Goal: Book appointment/travel/reservation

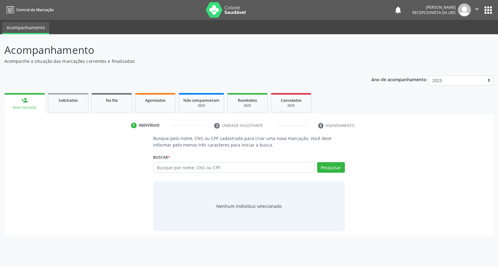
click at [200, 167] on input "text" at bounding box center [233, 167] width 161 height 11
type input "898003712880814"
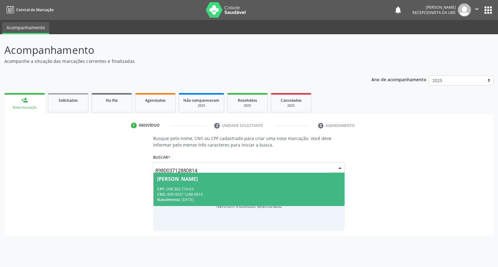
click at [198, 179] on div "[PERSON_NAME]" at bounding box center [177, 178] width 40 height 5
click at [204, 179] on div "Busque pelo nome, CNS ou CPF cadastrado para criar uma nova marcação. Você deve…" at bounding box center [249, 183] width 200 height 96
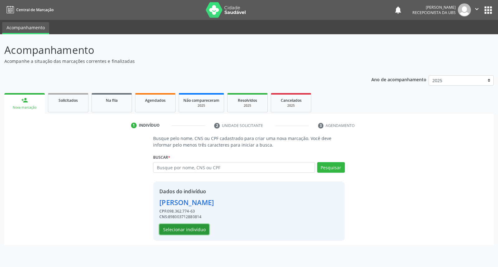
click at [192, 228] on button "Selecionar indivíduo" at bounding box center [184, 229] width 50 height 11
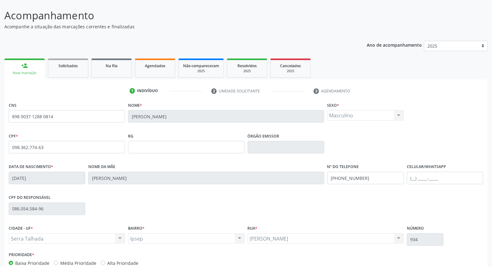
scroll to position [70, 0]
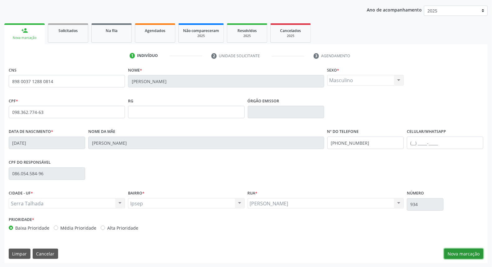
click at [473, 252] on button "Nova marcação" at bounding box center [464, 254] width 39 height 11
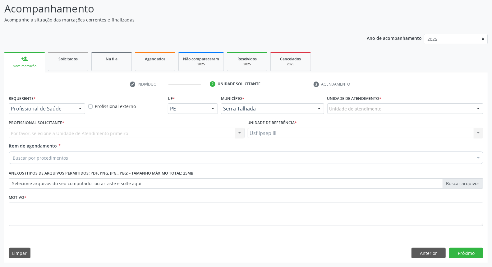
scroll to position [41, 0]
click at [79, 107] on div at bounding box center [80, 109] width 9 height 11
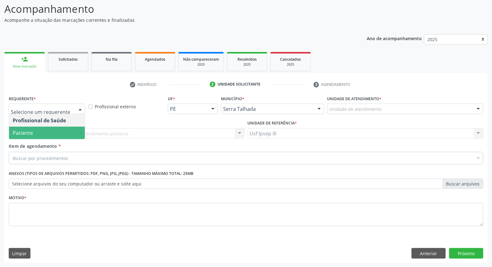
click at [75, 131] on span "Paciente" at bounding box center [47, 133] width 76 height 12
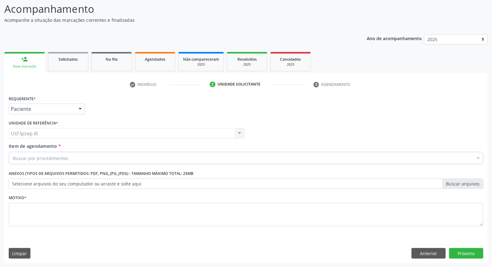
click at [78, 155] on div "Buscar por procedimentos" at bounding box center [246, 158] width 475 height 12
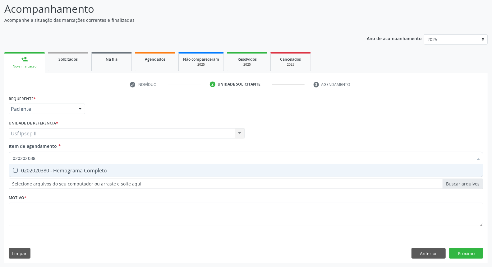
type input "0202020380"
click at [82, 168] on div "0202020380 - Hemograma Completo" at bounding box center [246, 170] width 467 height 5
checkbox Completo "true"
type input "02020203"
checkbox Completo "false"
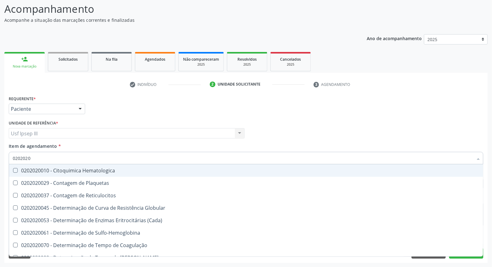
type input "020202"
checkbox Completo "false"
checkbox Leucograma "true"
type input "02020"
checkbox Completo "false"
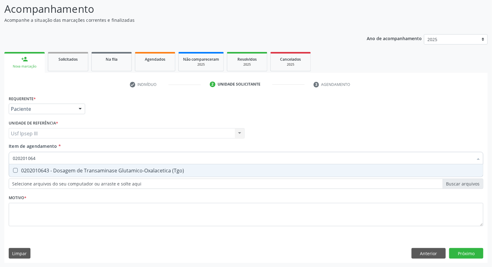
type input "0202010643"
click at [82, 168] on div "0202010643 - Dosagem de Transaminase Glutamico-Oxalacetica (Tgo)" at bounding box center [246, 170] width 467 height 5
checkbox \(Tgo\) "true"
type input "02020106"
checkbox \(Tgo\) "false"
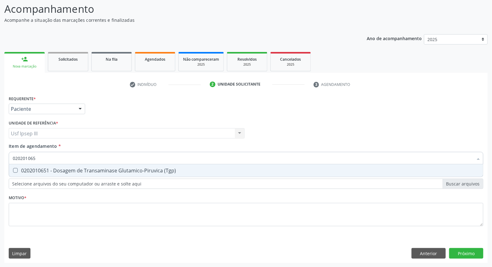
type input "0202010651"
click at [82, 168] on div "0202010651 - Dosagem de Transaminase Glutamico-Piruvica (Tgp)" at bounding box center [246, 170] width 467 height 5
checkbox \(Tgp\) "true"
type input "02020106"
checkbox \(Tgp\) "false"
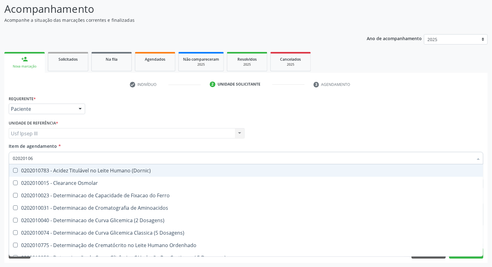
type input "0202010"
checkbox Dosagens\) "false"
type input "020201"
checkbox \(Tgo\) "false"
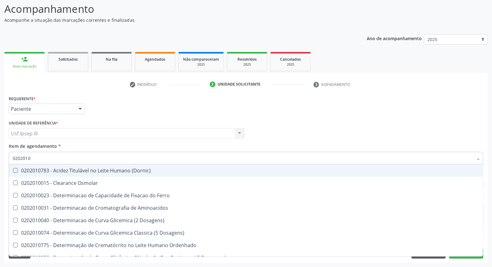
checkbox \(Tgp\) "false"
checkbox D-Xilose "true"
checkbox Orais "true"
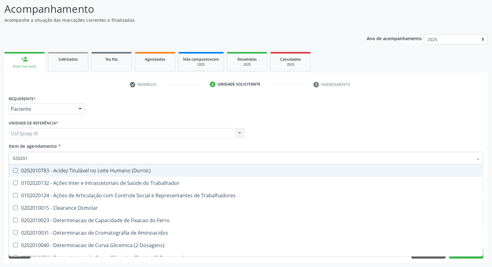
type input "02020"
checkbox \(Tgo\) "false"
checkbox \(Tgp\) "false"
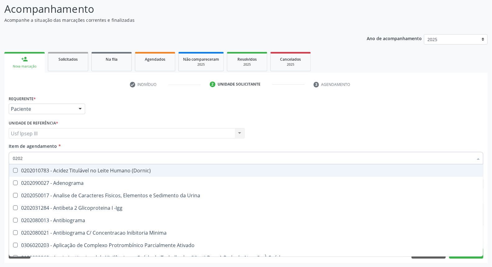
type input "020"
checkbox \(Tgo\) "false"
checkbox \(Tgp\) "false"
checkbox \(Direto\) "false"
checkbox Urinarios "false"
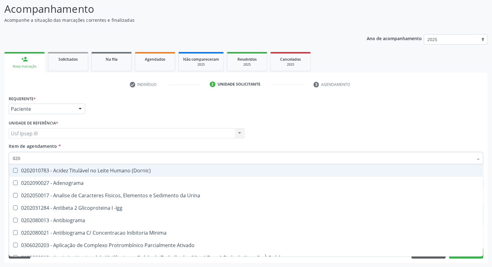
checkbox Completo "false"
checkbox Pylori "false"
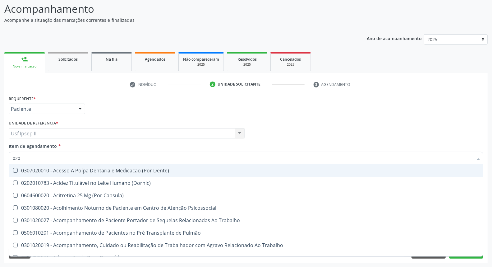
type input "02"
checkbox \(Tgo\) "false"
checkbox \(Tgp\) "false"
checkbox Hematocrito "true"
checkbox Hemocultura "true"
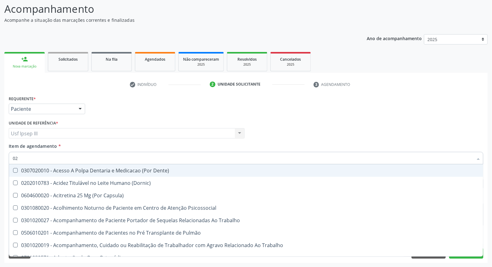
checkbox Completo "false"
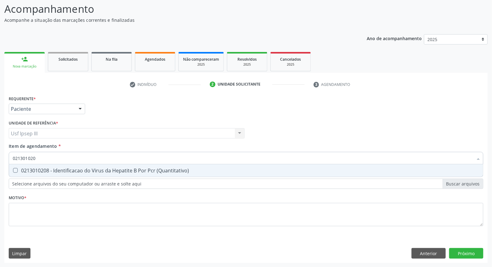
type input "0213010208"
click at [82, 168] on div "0213010208 - Identificacao do Virus da Hepatite B Por Pcr (Quantitativo)" at bounding box center [246, 170] width 467 height 5
checkbox \(Quantitativo\) "true"
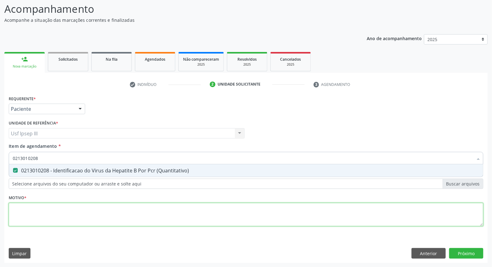
click at [72, 214] on div "Requerente * Paciente Profissional de Saúde Paciente Nenhum resultado encontrad…" at bounding box center [246, 164] width 475 height 141
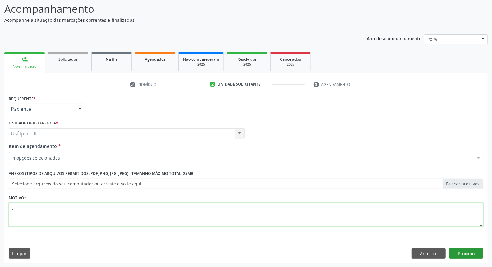
type textarea "."
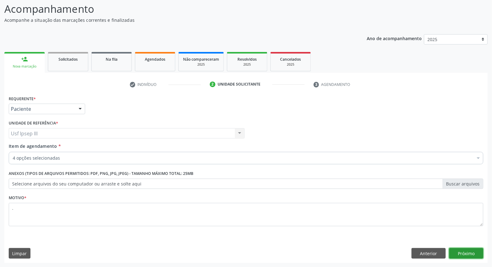
click at [463, 253] on button "Próximo" at bounding box center [467, 253] width 34 height 11
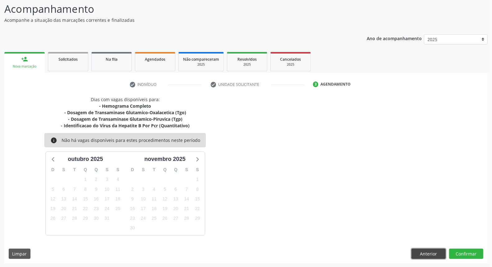
drag, startPoint x: 421, startPoint y: 254, endPoint x: 426, endPoint y: 251, distance: 6.0
click at [426, 251] on button "Anterior" at bounding box center [429, 254] width 34 height 11
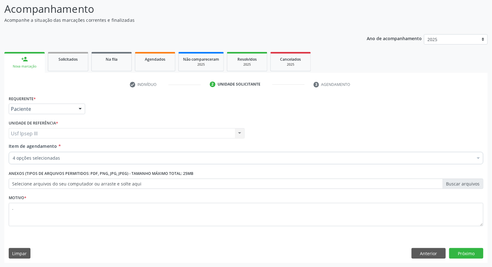
click at [476, 156] on div at bounding box center [478, 158] width 9 height 11
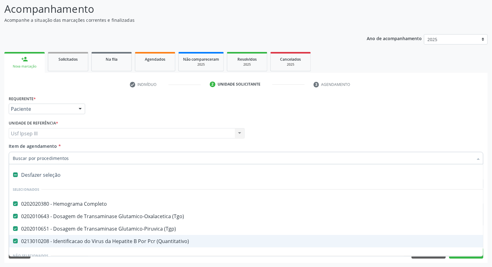
click at [166, 243] on div "0213010208 - Identificacao do Virus da Hepatite B Por Pcr (Quantitativo)" at bounding box center [255, 241] width 484 height 5
checkbox \(Quantitativo\) "false"
click at [468, 256] on div "Requerente * Paciente Profissional de Saúde Paciente Nenhum resultado encontrad…" at bounding box center [246, 178] width 484 height 169
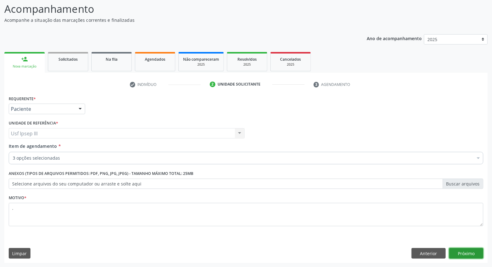
click at [466, 250] on button "Próximo" at bounding box center [467, 253] width 34 height 11
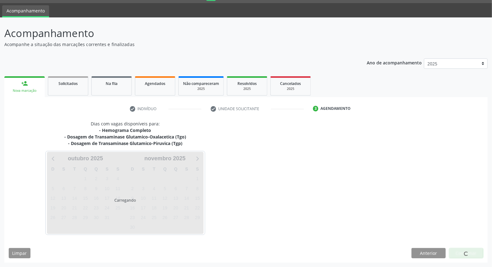
scroll to position [16, 0]
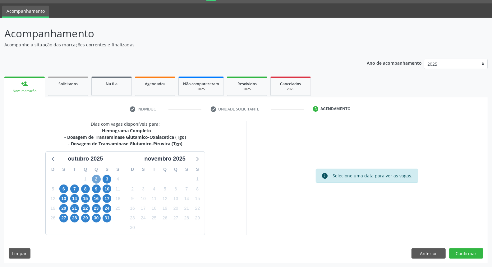
click at [96, 179] on span "2" at bounding box center [96, 179] width 9 height 9
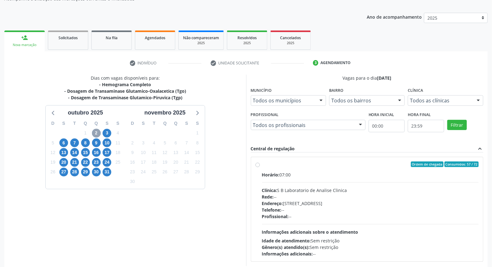
scroll to position [93, 0]
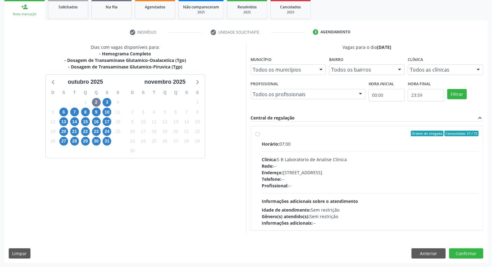
drag, startPoint x: 441, startPoint y: 215, endPoint x: 486, endPoint y: 201, distance: 47.4
click at [486, 201] on div "Vagas para o dia [DATE] Município Todos os municípios Todos os municípios [GEOG…" at bounding box center [367, 139] width 242 height 191
